Goal: Navigation & Orientation: Find specific page/section

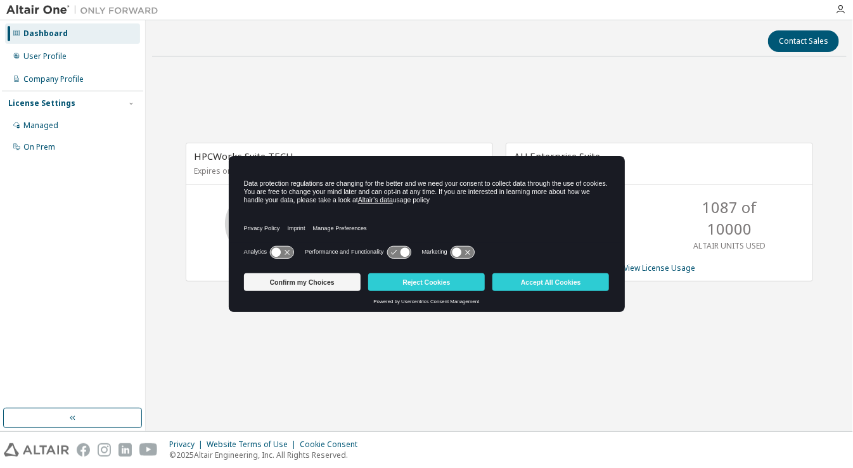
click at [578, 284] on button "Accept All Cookies" at bounding box center [550, 282] width 117 height 18
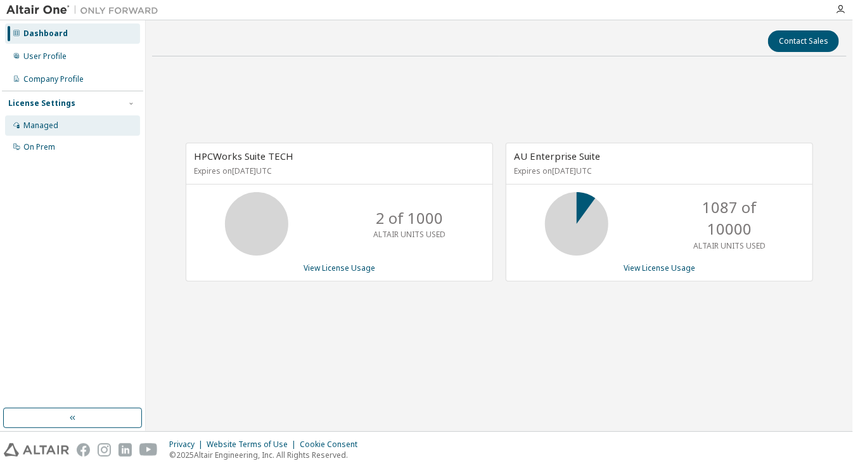
click at [73, 127] on div "Managed" at bounding box center [72, 125] width 135 height 20
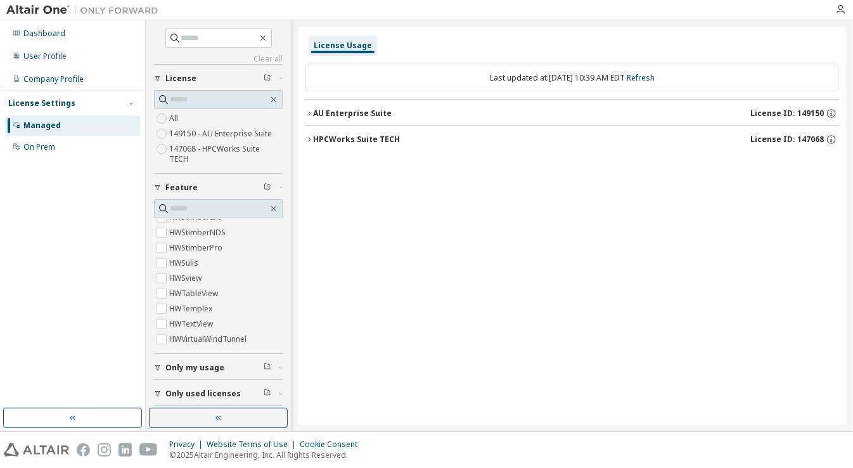
scroll to position [5095, 0]
